Goal: Information Seeking & Learning: Learn about a topic

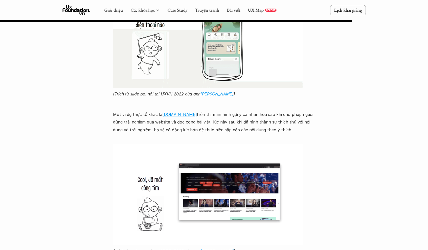
scroll to position [4478, 0]
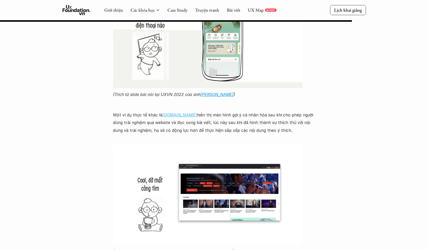
click at [173, 112] on link "[DOMAIN_NAME]" at bounding box center [179, 114] width 35 height 5
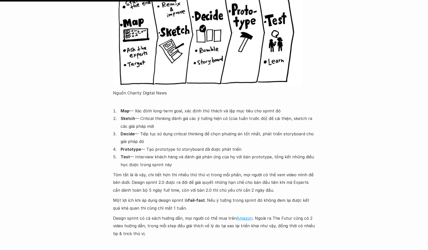
scroll to position [441, 0]
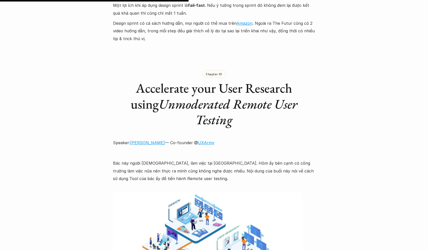
scroll to position [645, 0]
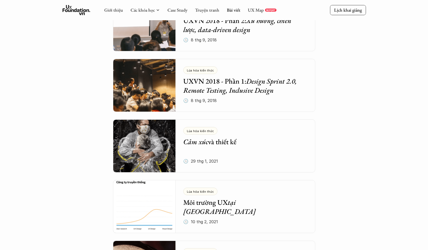
scroll to position [1527, 0]
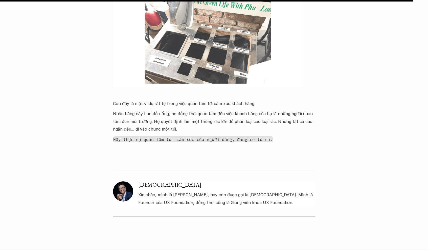
scroll to position [3247, 0]
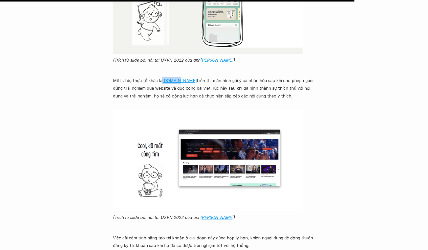
scroll to position [4513, 0]
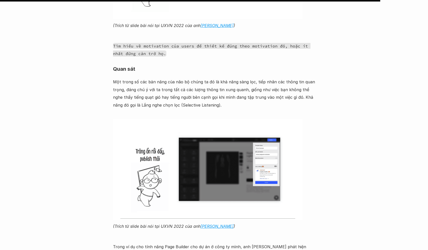
scroll to position [4902, 0]
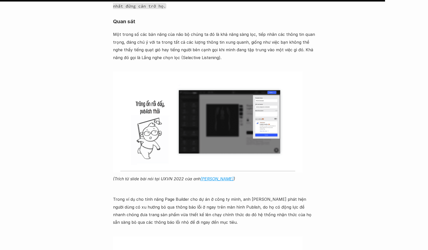
click at [217, 72] on img at bounding box center [208, 122] width 190 height 101
click at [209, 72] on img at bounding box center [208, 122] width 190 height 101
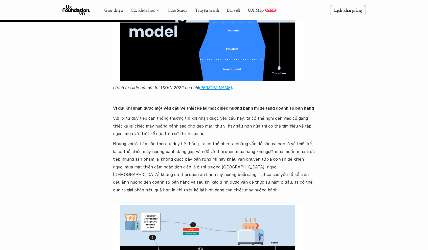
scroll to position [2235, 0]
